Goal: Task Accomplishment & Management: Complete application form

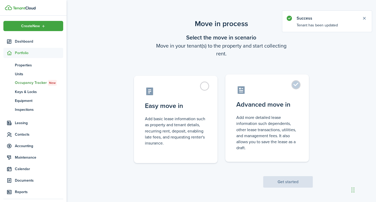
click at [297, 84] on label "Advanced move in Add more detailed lease information such dependents, other lea…" at bounding box center [268, 117] width 84 height 87
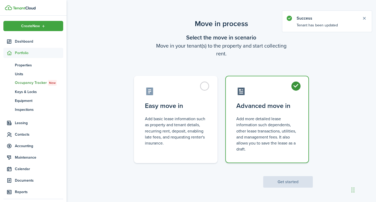
radio input "true"
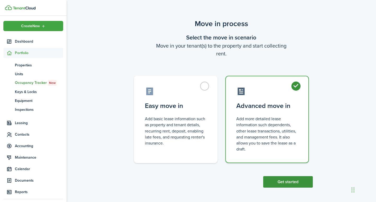
click at [289, 179] on button "Get started" at bounding box center [288, 181] width 50 height 11
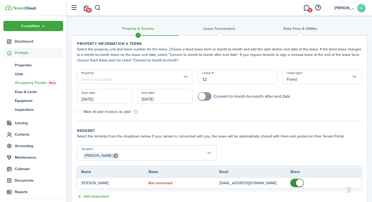
click at [127, 76] on input "Property" at bounding box center [135, 76] width 116 height 15
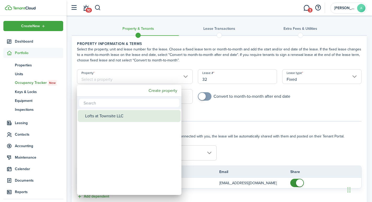
click at [128, 114] on div "Lofts at Townsite LLC" at bounding box center [131, 116] width 93 height 12
type input "Lofts at Townsite LLC"
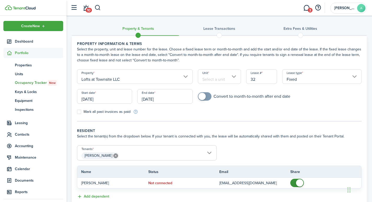
click at [221, 75] on input "Unit" at bounding box center [219, 76] width 43 height 15
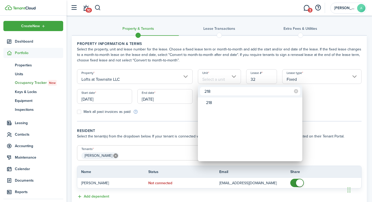
type input "218"
click at [262, 77] on div at bounding box center [186, 101] width 456 height 286
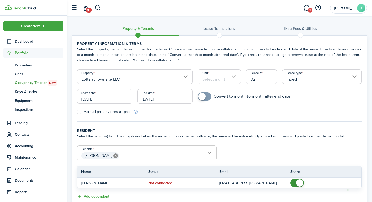
drag, startPoint x: 259, startPoint y: 79, endPoint x: 247, endPoint y: 79, distance: 12.0
click at [247, 79] on input "32" at bounding box center [261, 76] width 31 height 15
type input "3"
type input "2181"
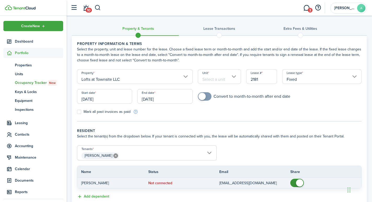
checkbox input "false"
click at [299, 183] on span at bounding box center [299, 182] width 7 height 7
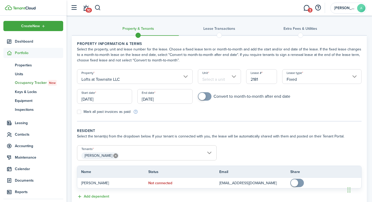
click at [101, 98] on input "[DATE]" at bounding box center [104, 96] width 55 height 15
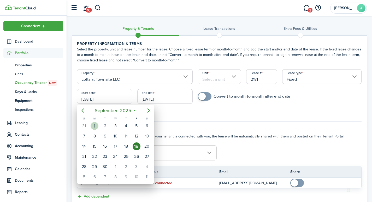
click at [96, 124] on div "1" at bounding box center [95, 126] width 8 height 8
type input "[DATE]"
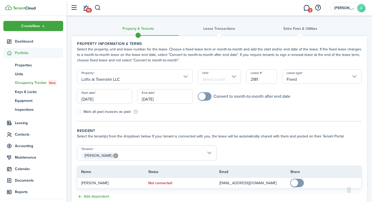
click at [218, 77] on input "Unit" at bounding box center [219, 76] width 43 height 15
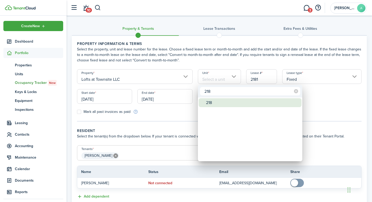
type input "218"
click at [220, 103] on div "218" at bounding box center [252, 102] width 93 height 9
type input "218"
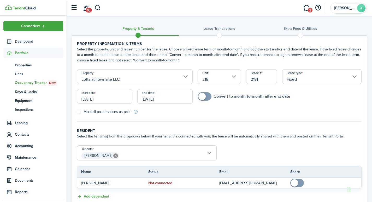
click at [356, 76] on input "Fixed" at bounding box center [321, 76] width 79 height 15
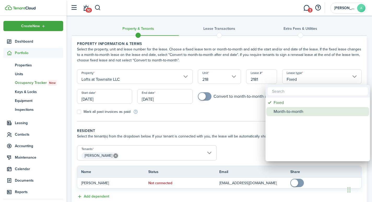
click at [297, 111] on div "Month-to-month" at bounding box center [320, 111] width 93 height 9
type input "Month-to-month"
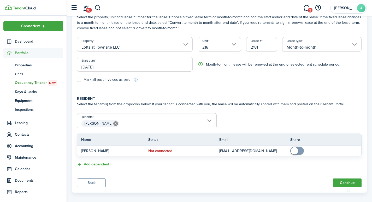
scroll to position [37, 0]
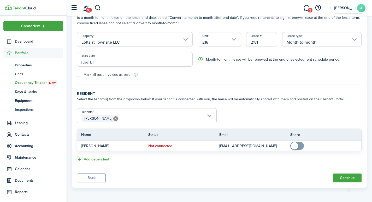
click at [133, 117] on span "[PERSON_NAME]" at bounding box center [146, 118] width 139 height 9
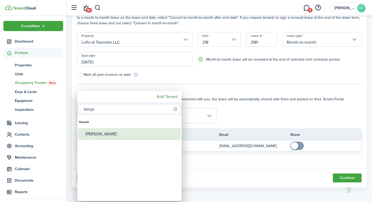
type input "benja"
click at [114, 133] on div "[PERSON_NAME]" at bounding box center [131, 134] width 93 height 12
type input "[PERSON_NAME], [PERSON_NAME]"
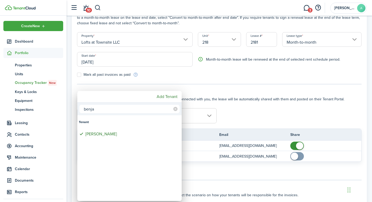
click at [248, 122] on div at bounding box center [186, 101] width 456 height 286
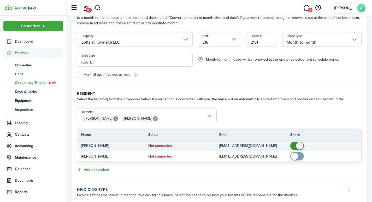
checkbox input "false"
click at [299, 144] on span at bounding box center [299, 145] width 7 height 7
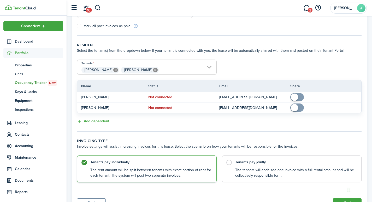
scroll to position [111, 0]
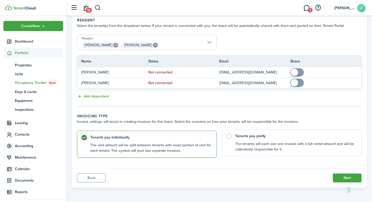
click at [231, 137] on label "Tenants pay jointly The tenants will each see one invoice with a full rental am…" at bounding box center [292, 142] width 140 height 27
radio input "false"
radio input "true"
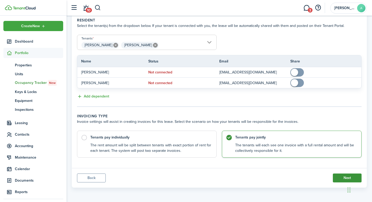
click at [353, 175] on button "Next" at bounding box center [347, 178] width 29 height 9
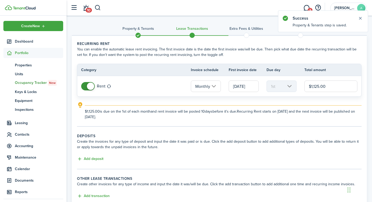
drag, startPoint x: 337, startPoint y: 86, endPoint x: 297, endPoint y: 88, distance: 40.1
click at [297, 88] on tr "Rent Monthly [DATE] 1st $1,125.00" at bounding box center [219, 86] width 284 height 20
type input "$1,100.00"
click at [88, 160] on button "Add deposit" at bounding box center [90, 159] width 26 height 6
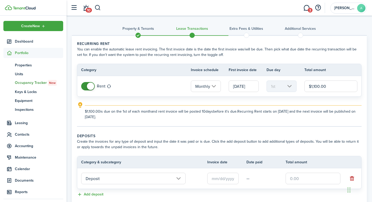
drag, startPoint x: 307, startPoint y: 180, endPoint x: 292, endPoint y: 182, distance: 15.5
click at [292, 182] on input "text" at bounding box center [313, 178] width 55 height 11
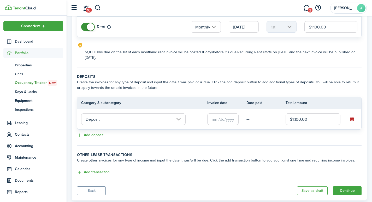
scroll to position [72, 0]
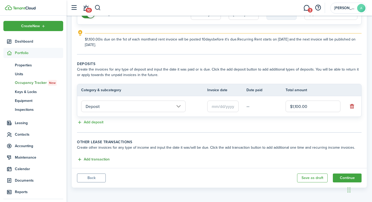
type input "$1,100.00"
click at [93, 158] on button "Add transaction" at bounding box center [93, 160] width 33 height 6
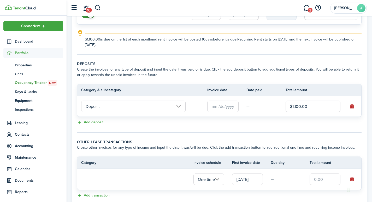
click at [220, 180] on input "One time" at bounding box center [209, 179] width 31 height 11
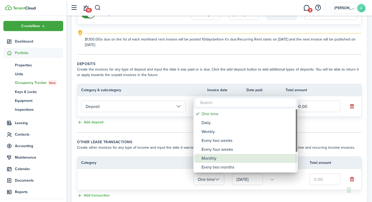
click at [211, 159] on div "Monthly" at bounding box center [248, 158] width 93 height 9
type input "Monthly"
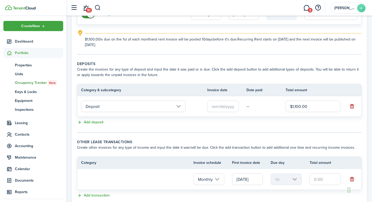
scroll to position [108, 0]
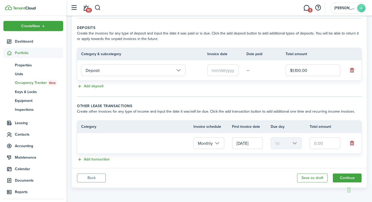
click at [131, 145] on loading-skeleton at bounding box center [133, 143] width 105 height 12
click at [114, 139] on loading-skeleton at bounding box center [133, 143] width 105 height 12
click at [88, 126] on th "Category" at bounding box center [135, 126] width 116 height 5
drag, startPoint x: 330, startPoint y: 143, endPoint x: 300, endPoint y: 143, distance: 30.1
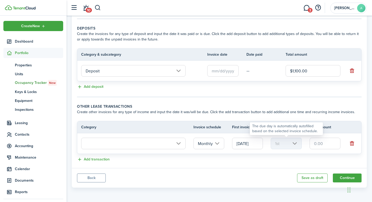
click at [300, 143] on tr "Monthly [DATE] 1st" at bounding box center [219, 143] width 284 height 20
click at [327, 143] on input "text" at bounding box center [325, 143] width 31 height 11
click at [180, 143] on input "text" at bounding box center [133, 143] width 105 height 11
type input "$125.00"
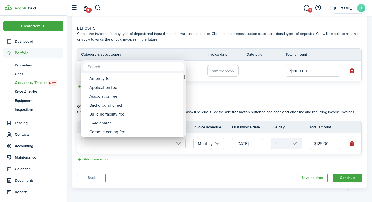
drag, startPoint x: 183, startPoint y: 76, endPoint x: 192, endPoint y: 49, distance: 27.7
click at [192, 49] on div "Tenant charges & fees Tenant charges & fees Administrative fee Amenity fee Appl…" at bounding box center [186, 101] width 372 height 202
drag, startPoint x: 185, startPoint y: 77, endPoint x: 186, endPoint y: 140, distance: 63.2
click at [186, 139] on div "Infraction fee Late dues fee Member fee Reserves Loans Loans Other Other income…" at bounding box center [186, 101] width 372 height 202
